Goal: Task Accomplishment & Management: Use online tool/utility

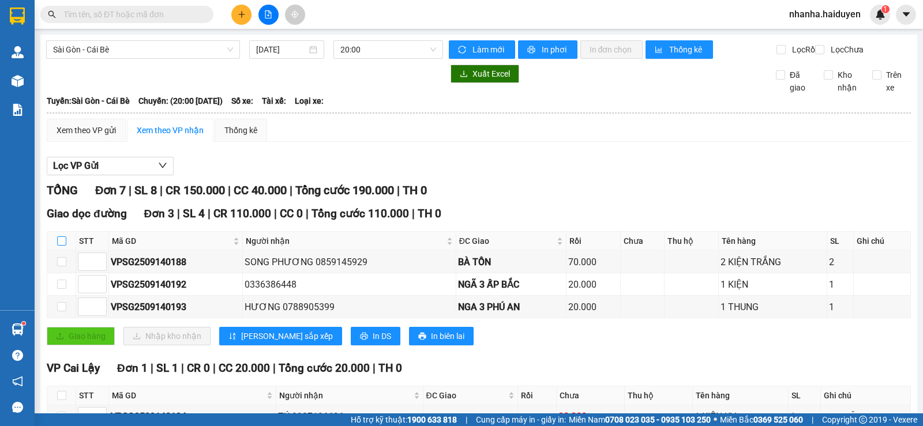
click at [61, 246] on input "checkbox" at bounding box center [61, 241] width 9 height 9
checkbox input "true"
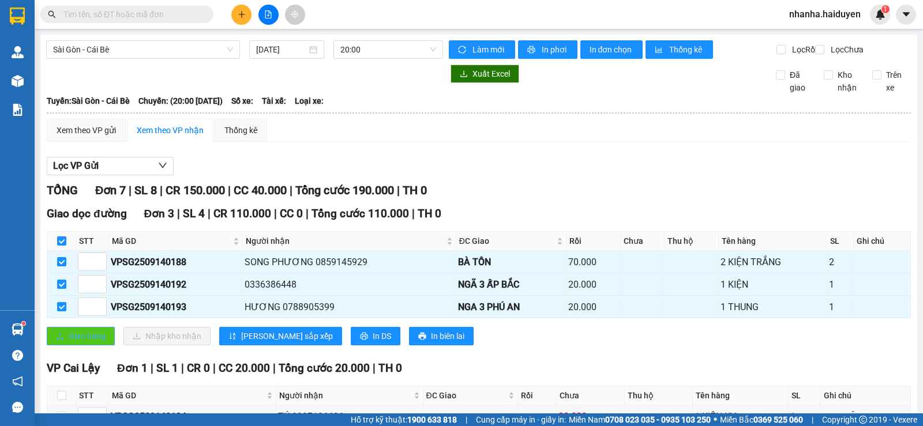
click at [99, 340] on span "Giao hàng" at bounding box center [87, 336] width 37 height 13
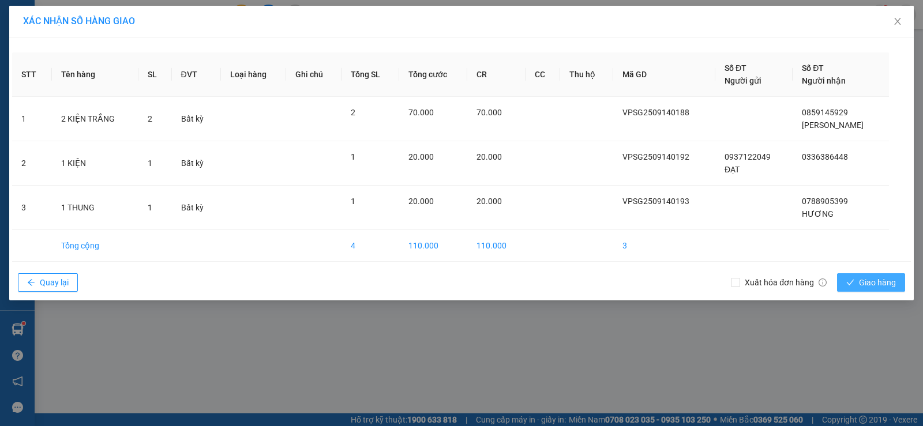
drag, startPoint x: 883, startPoint y: 289, endPoint x: 864, endPoint y: 291, distance: 19.2
click at [883, 288] on span "Giao hàng" at bounding box center [877, 282] width 37 height 13
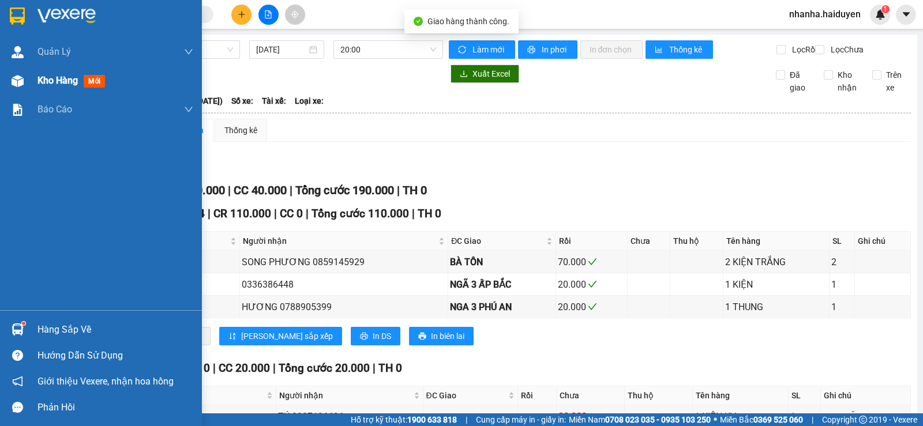
click at [20, 85] on img at bounding box center [18, 81] width 12 height 12
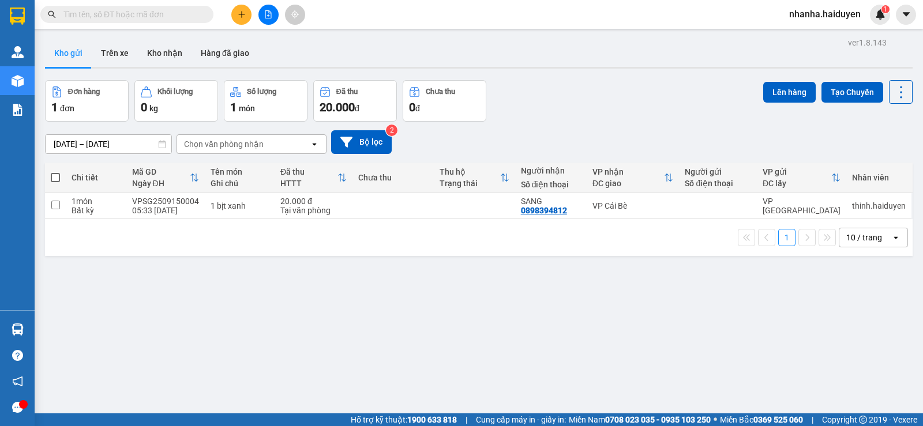
click at [851, 238] on div "10 / trang" at bounding box center [865, 238] width 36 height 12
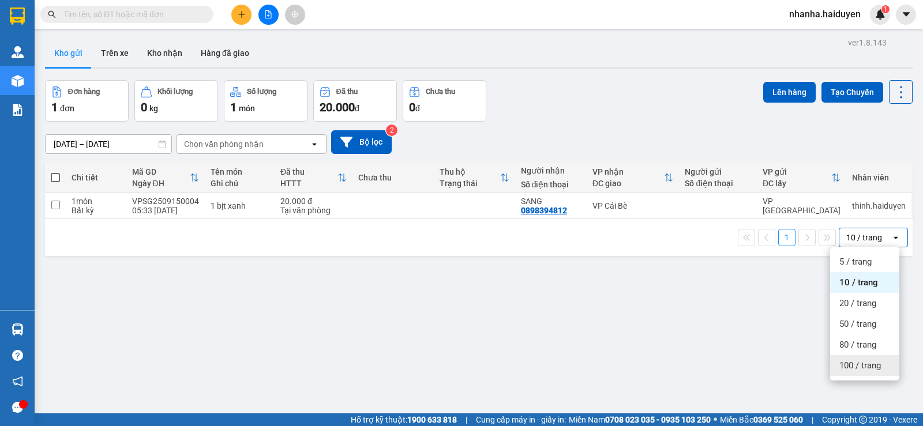
click at [864, 356] on div "100 / trang" at bounding box center [864, 365] width 69 height 21
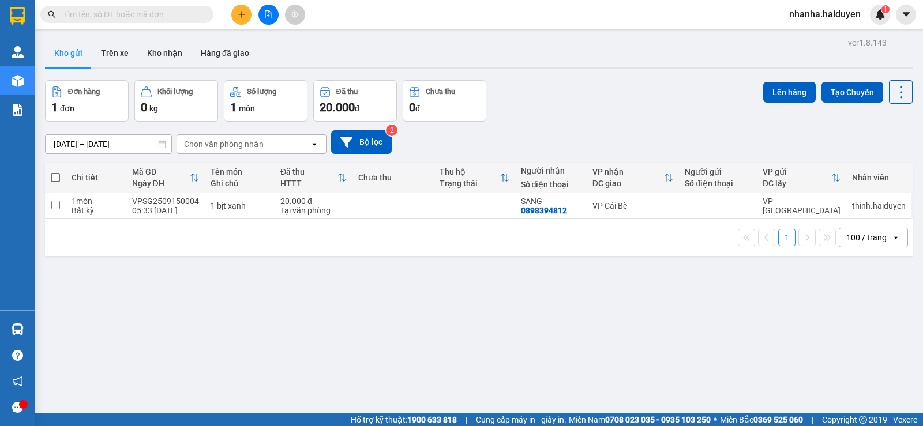
scroll to position [53, 0]
